Goal: Information Seeking & Learning: Learn about a topic

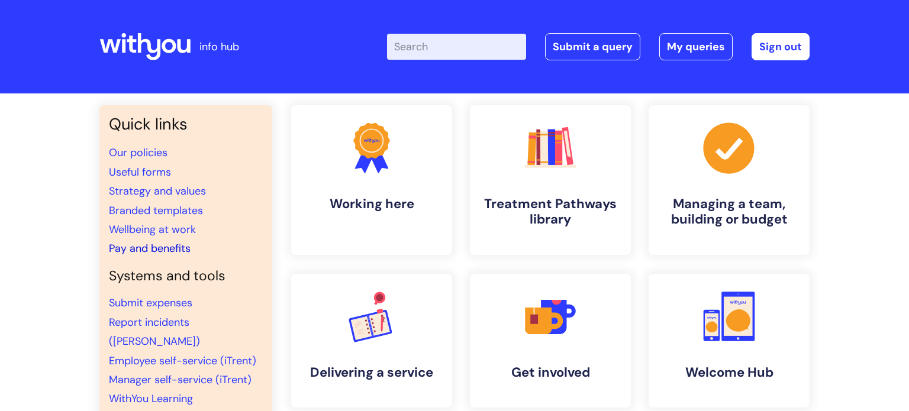
click at [166, 245] on link "Pay and benefits" at bounding box center [150, 248] width 82 height 14
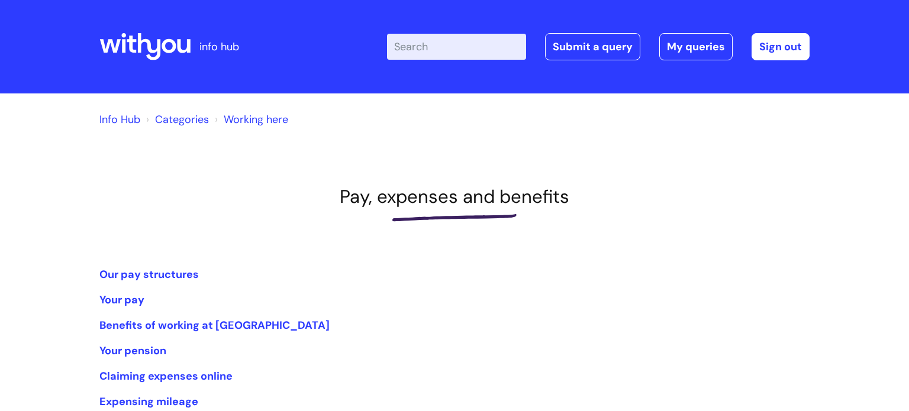
click at [250, 167] on div "Info Hub Categories Working here Pay, expenses and benefits Our pay structures …" at bounding box center [454, 328] width 710 height 447
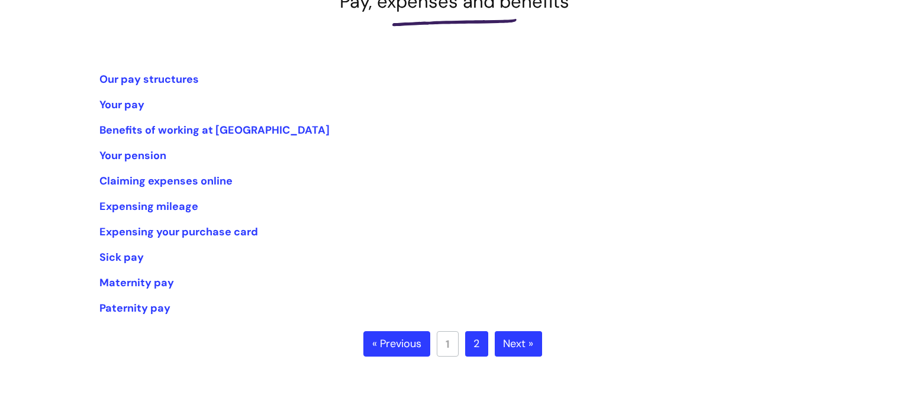
scroll to position [213, 0]
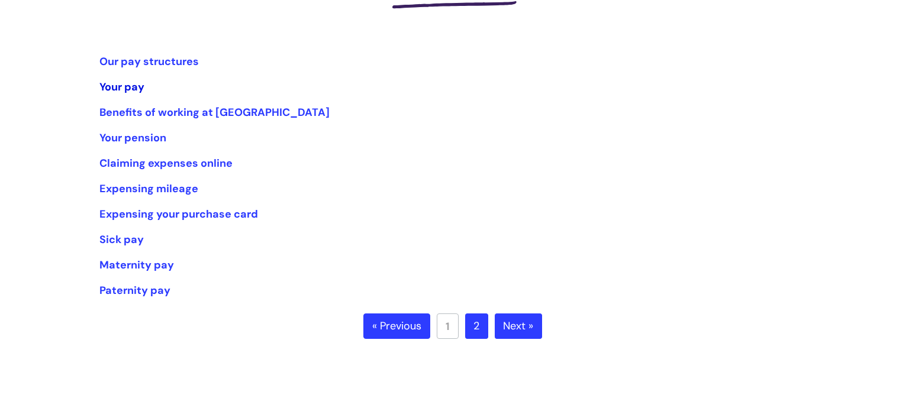
click at [140, 84] on link "Your pay" at bounding box center [121, 87] width 45 height 14
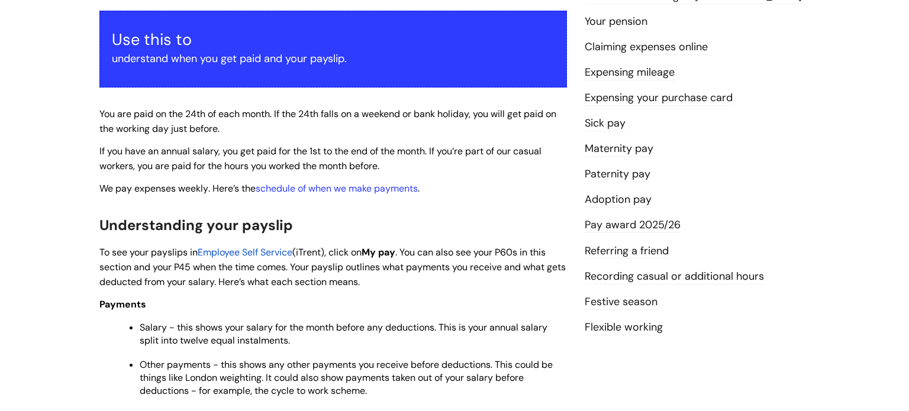
scroll to position [189, 0]
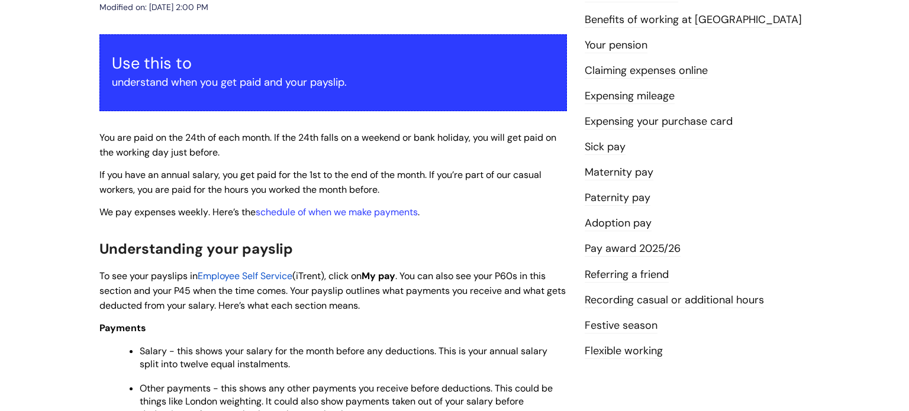
click at [667, 317] on li "Festive season" at bounding box center [696, 325] width 225 height 19
click at [623, 325] on link "Festive season" at bounding box center [620, 325] width 73 height 15
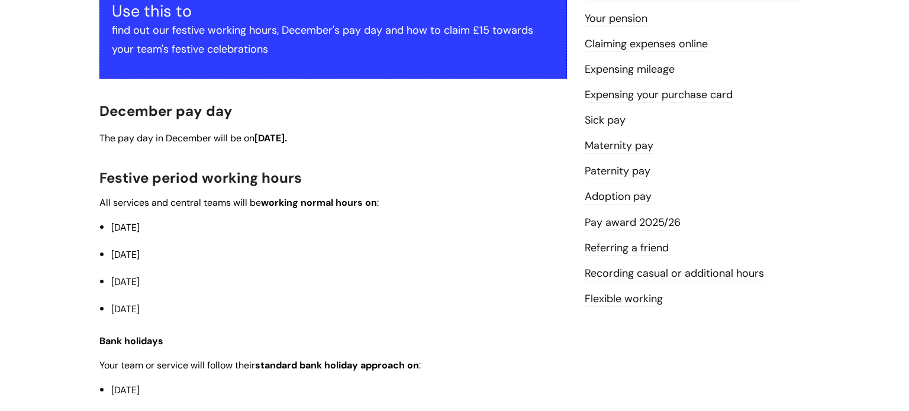
scroll to position [237, 0]
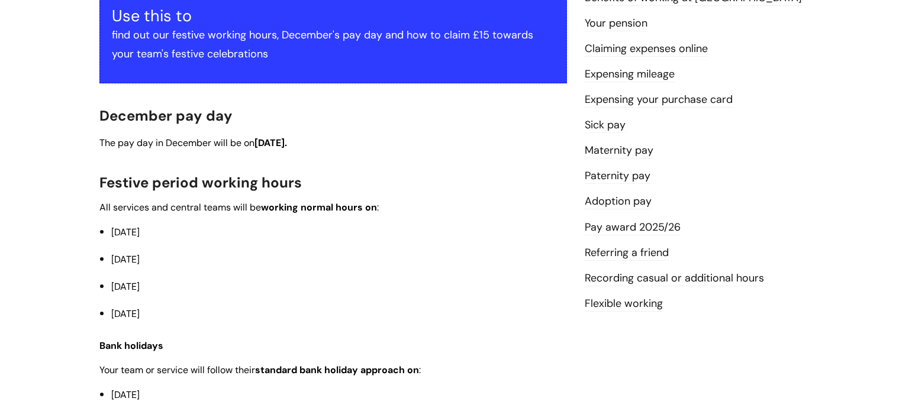
click at [654, 225] on link "Pay award 2025/26" at bounding box center [632, 227] width 96 height 15
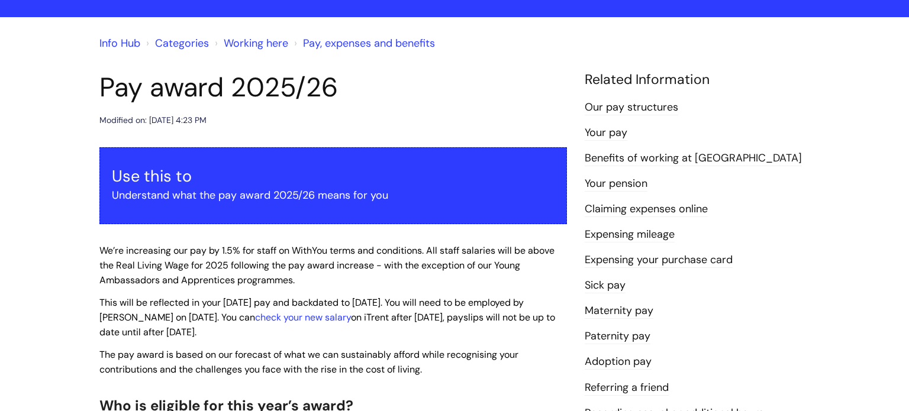
scroll to position [71, 0]
